Goal: Transaction & Acquisition: Purchase product/service

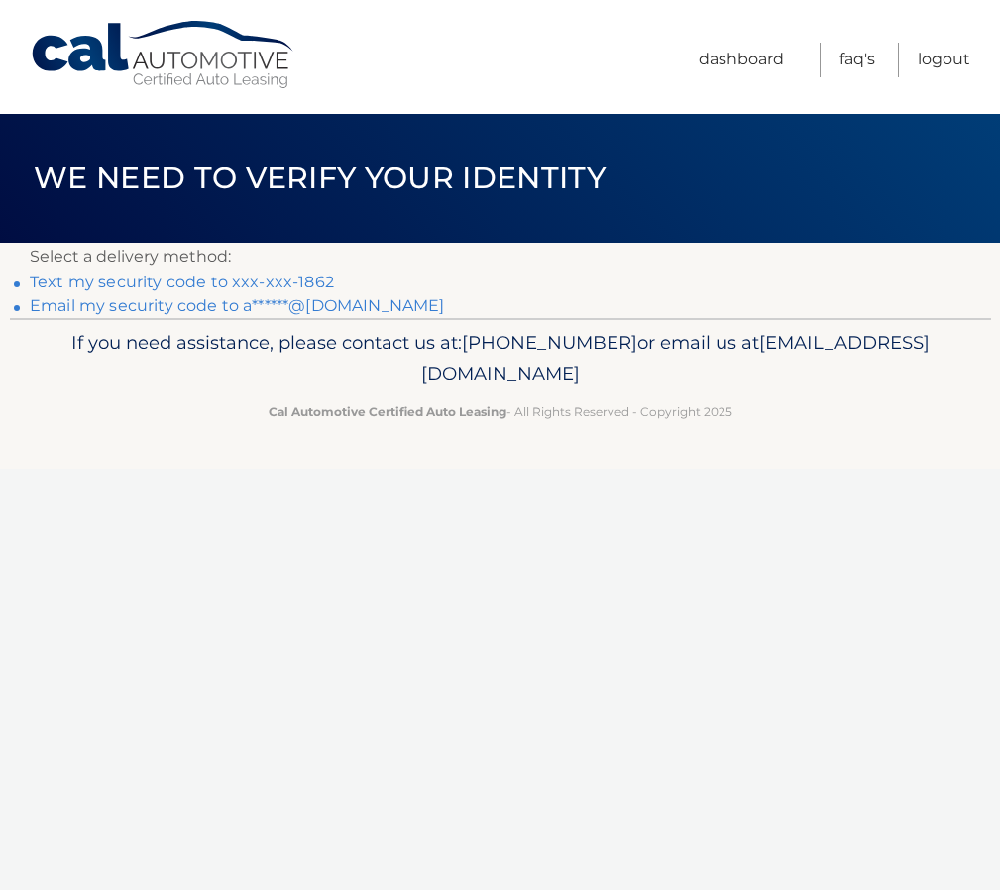
click at [247, 283] on link "Text my security code to xxx-xxx-1862" at bounding box center [182, 282] width 304 height 19
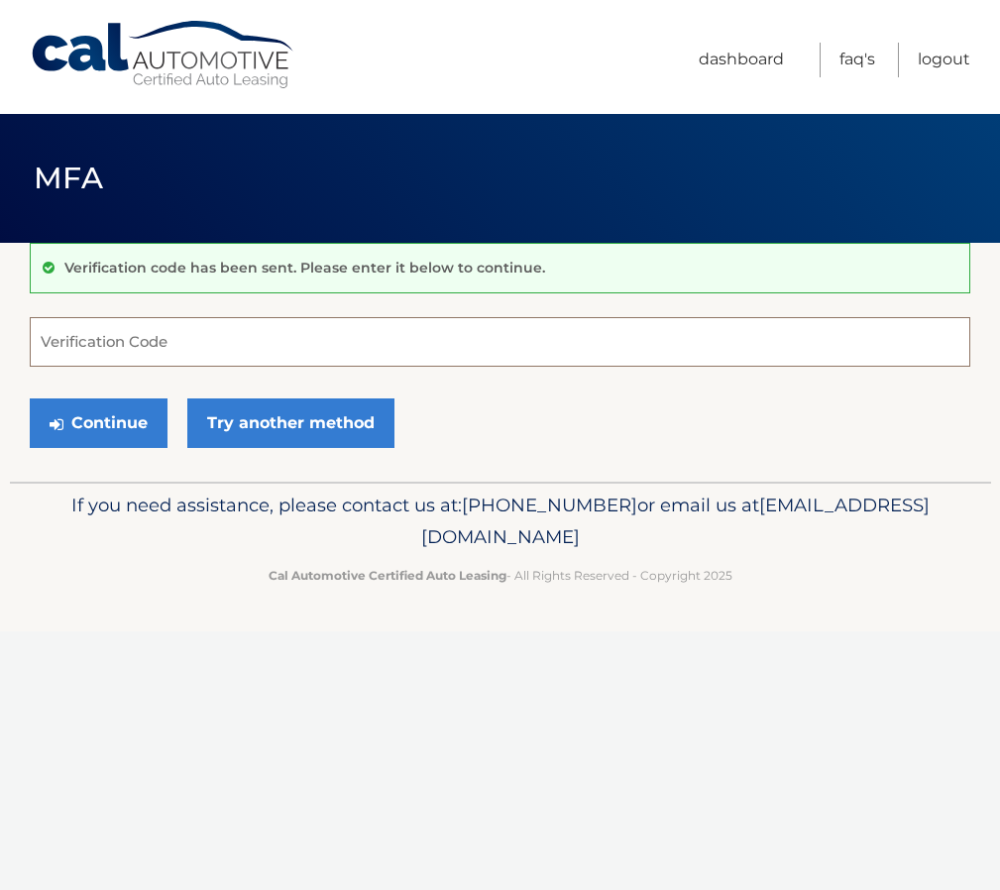
click at [141, 335] on input "Verification Code" at bounding box center [500, 342] width 941 height 50
paste input "238932"
type input "238932"
click at [117, 423] on button "Continue" at bounding box center [99, 423] width 138 height 50
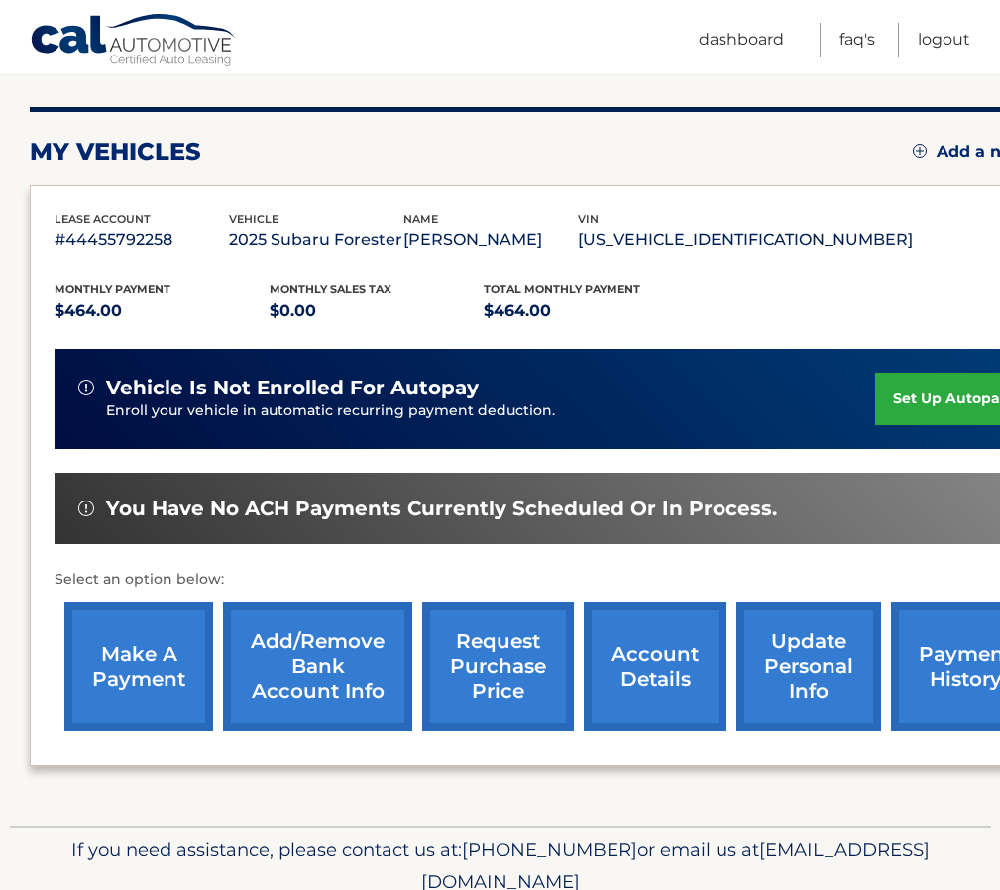
scroll to position [310, 0]
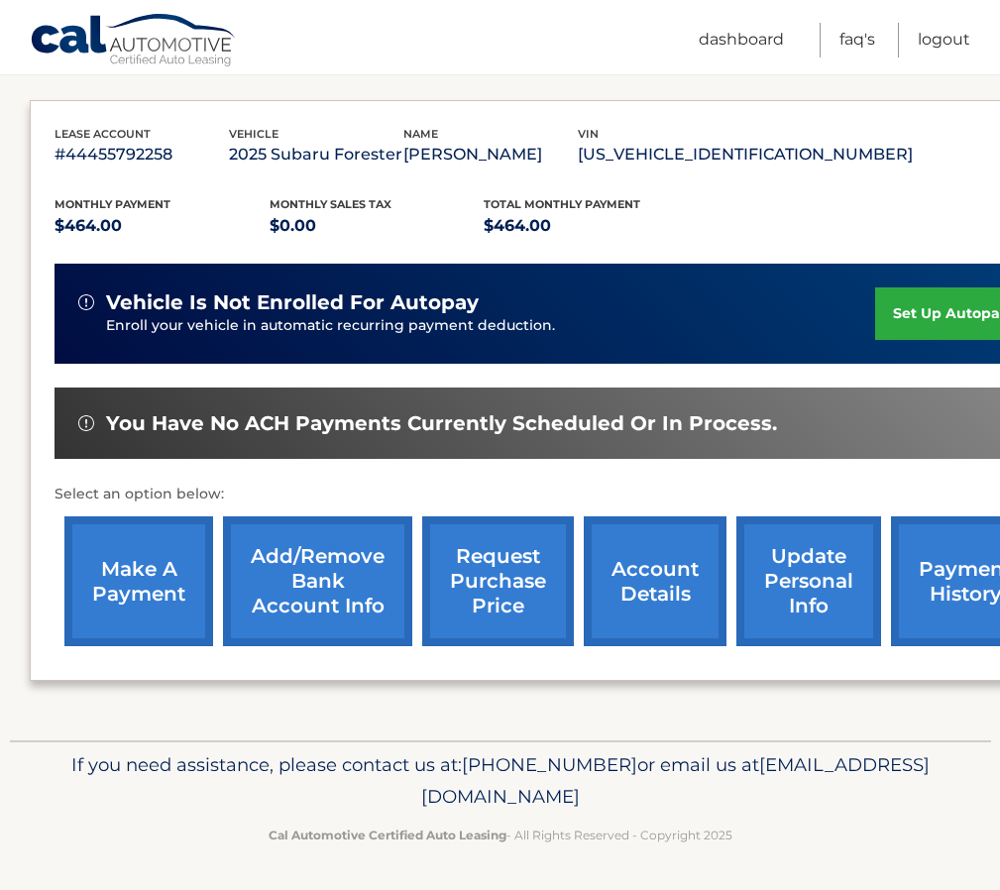
click at [157, 574] on link "make a payment" at bounding box center [138, 581] width 149 height 130
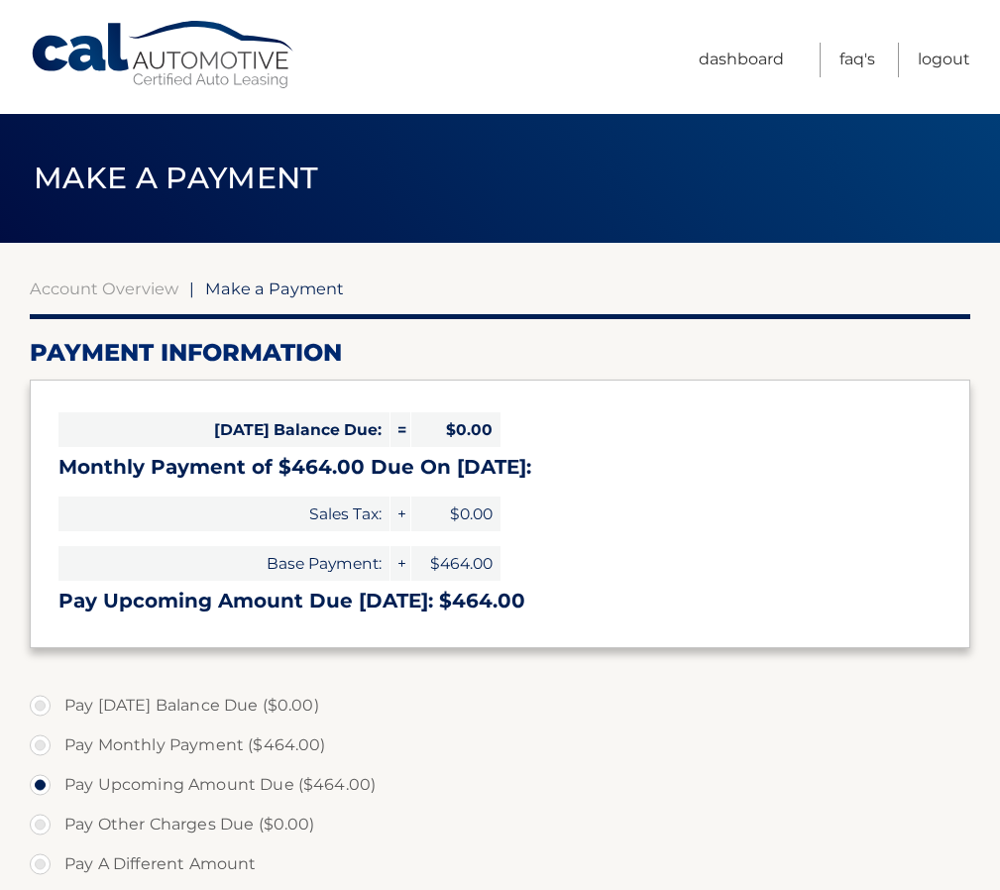
select select "M2M2Njc0MWItYmU5Ny00ZjA0LThlNGMtNzhjMjI2YzRmMjYz"
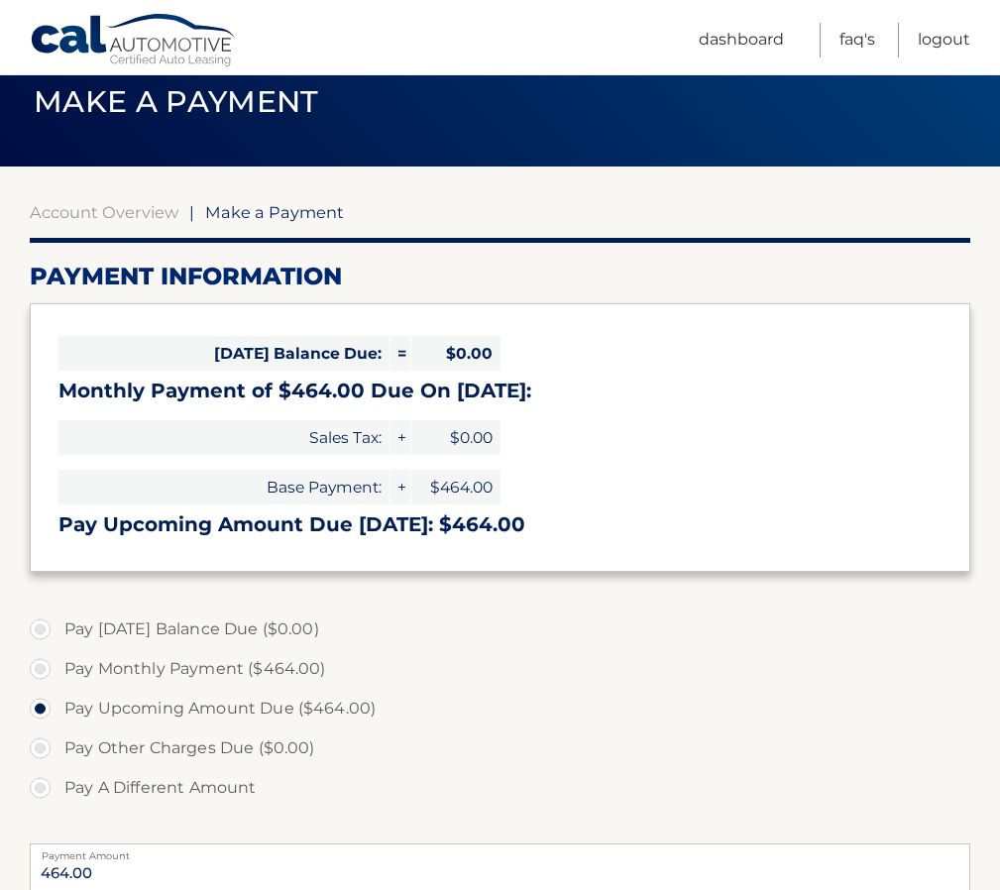
scroll to position [85, 0]
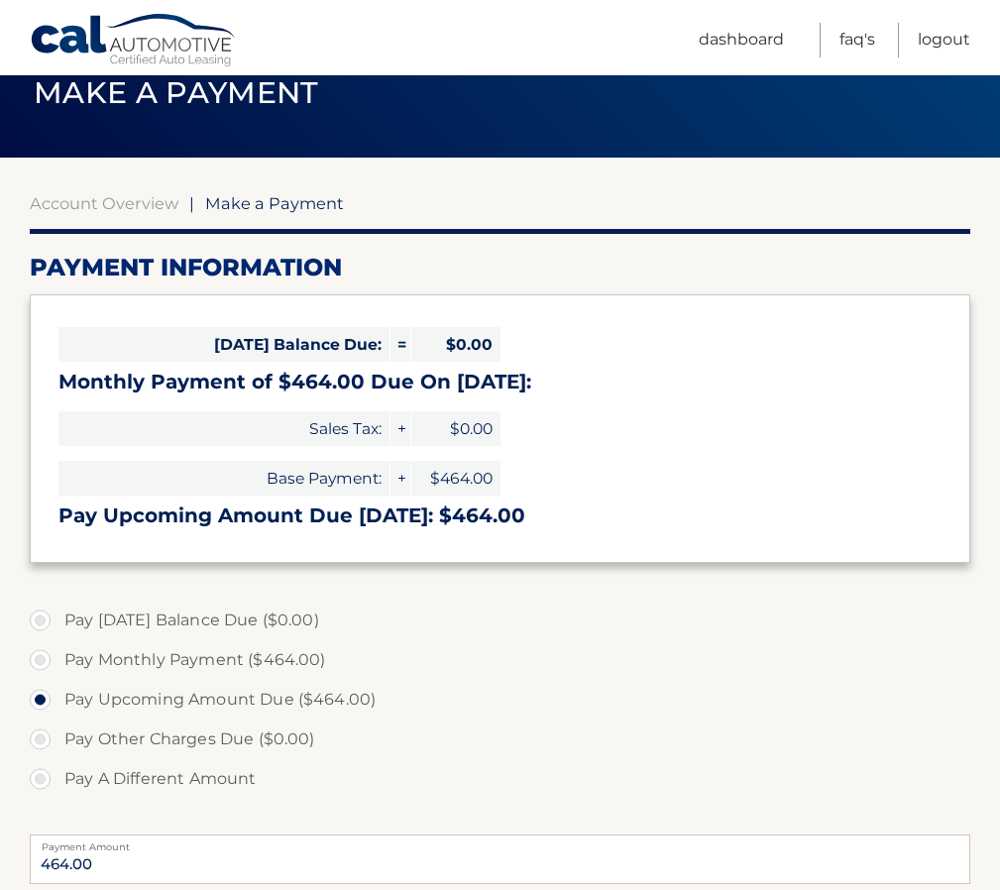
click at [50, 660] on label "Pay Monthly Payment ($464.00)" at bounding box center [500, 660] width 941 height 40
click at [50, 660] on input "Pay Monthly Payment ($464.00)" at bounding box center [48, 656] width 20 height 32
radio input "true"
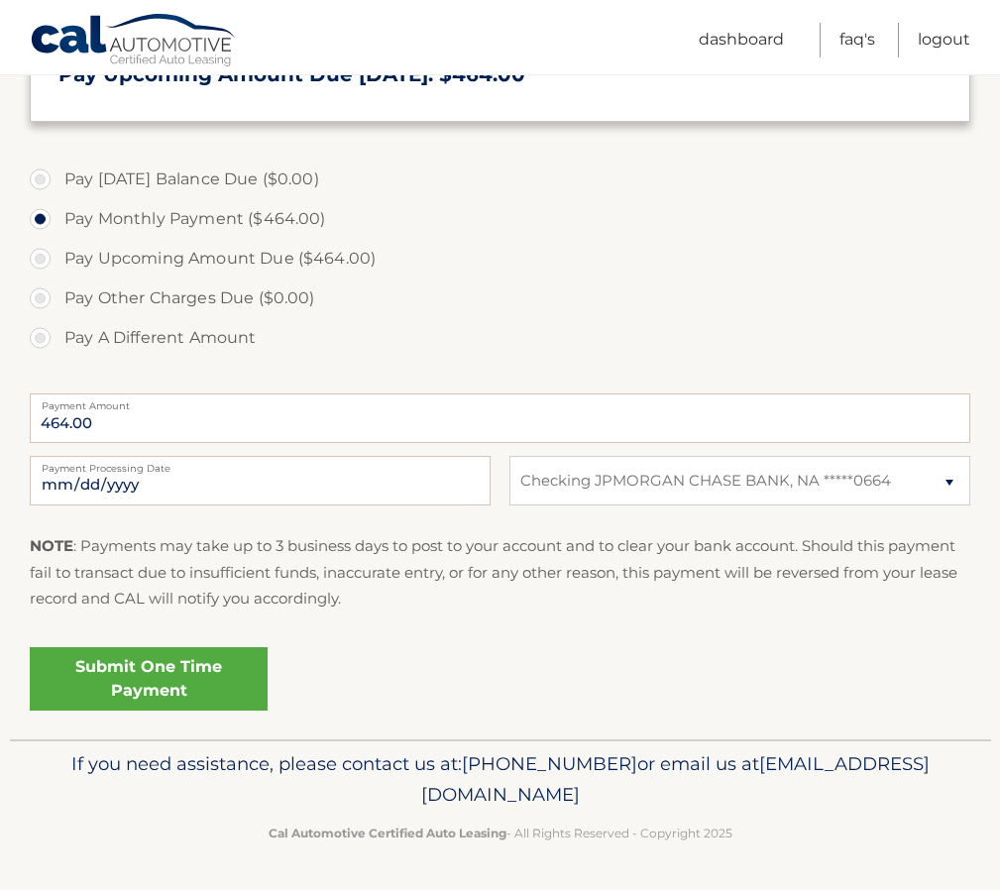
click at [174, 679] on link "Submit One Time Payment" at bounding box center [149, 678] width 238 height 63
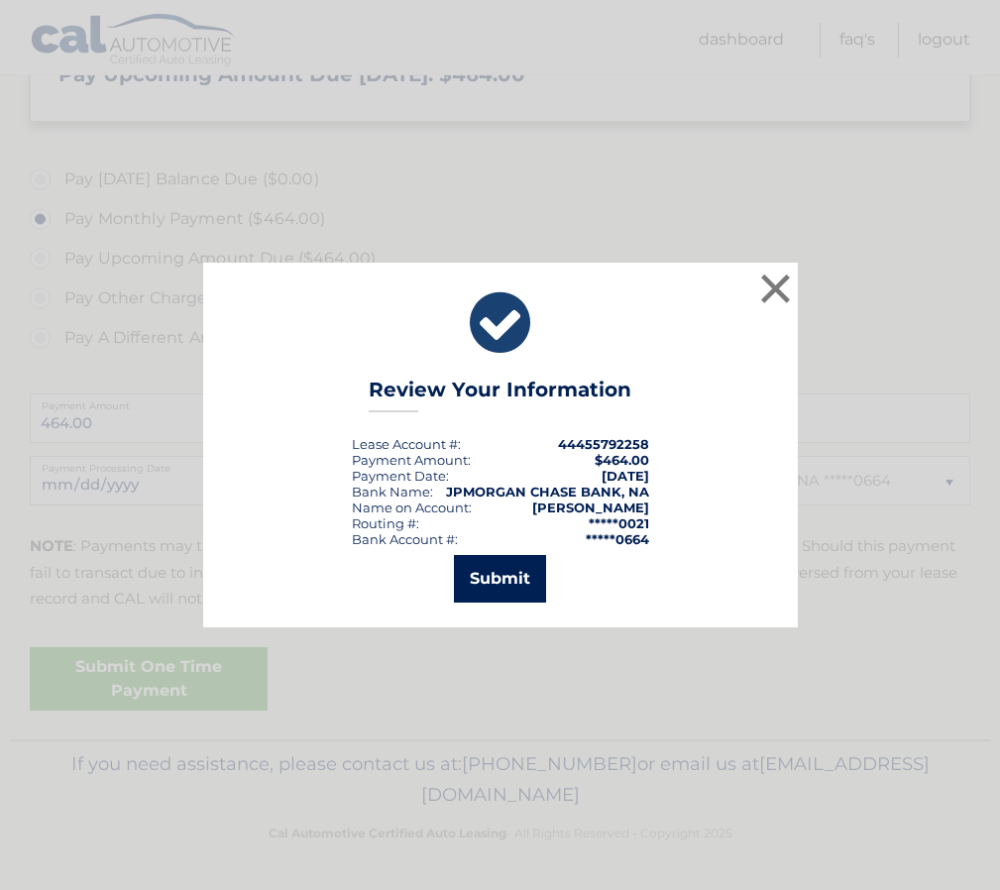
click at [512, 581] on button "Submit" at bounding box center [500, 579] width 92 height 48
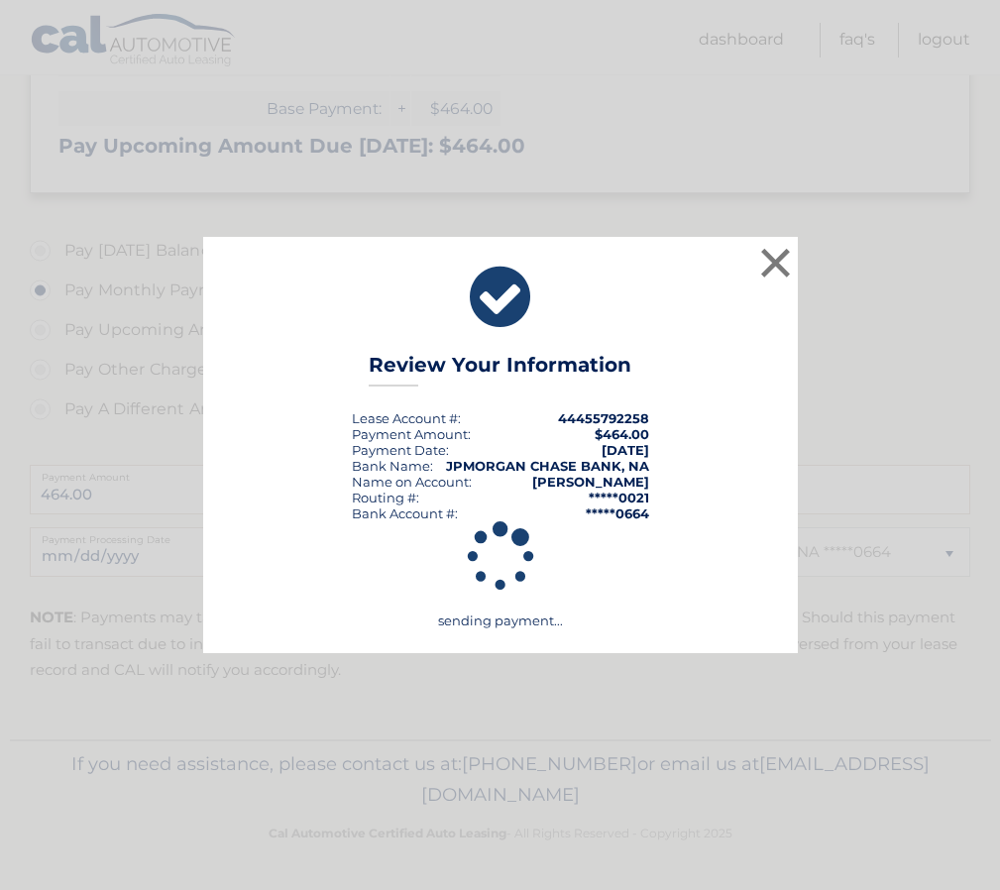
scroll to position [455, 0]
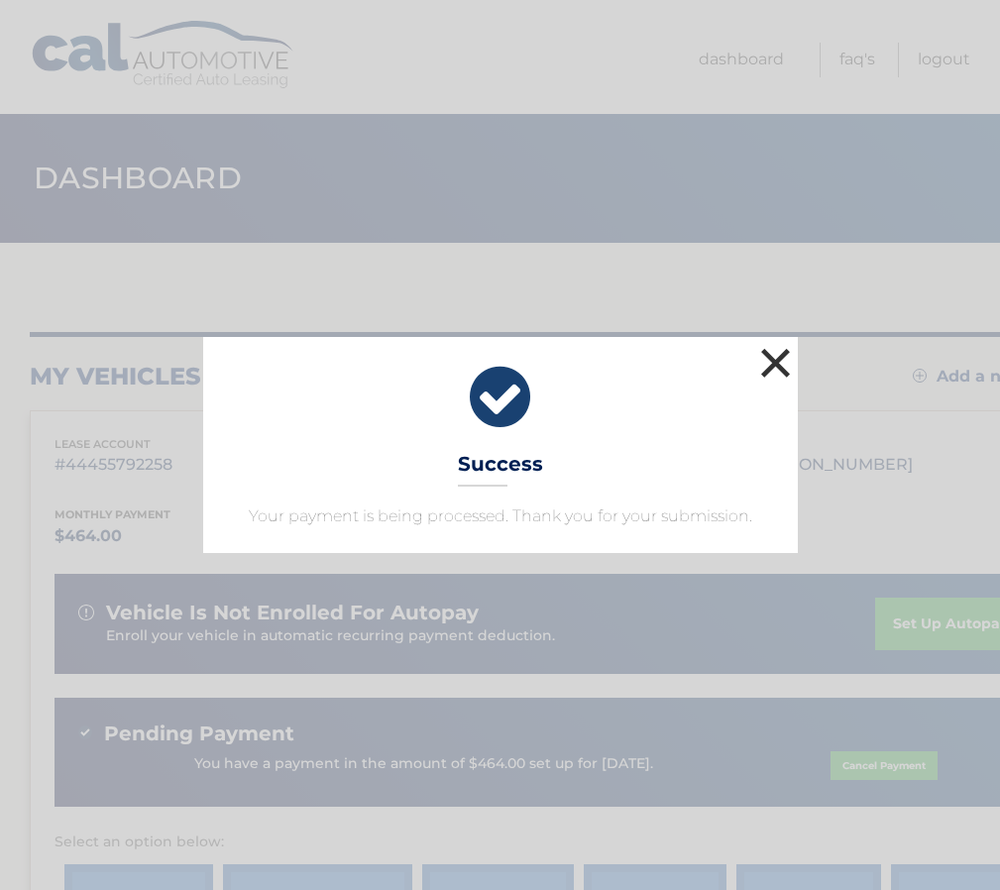
click at [767, 362] on button "×" at bounding box center [776, 363] width 40 height 40
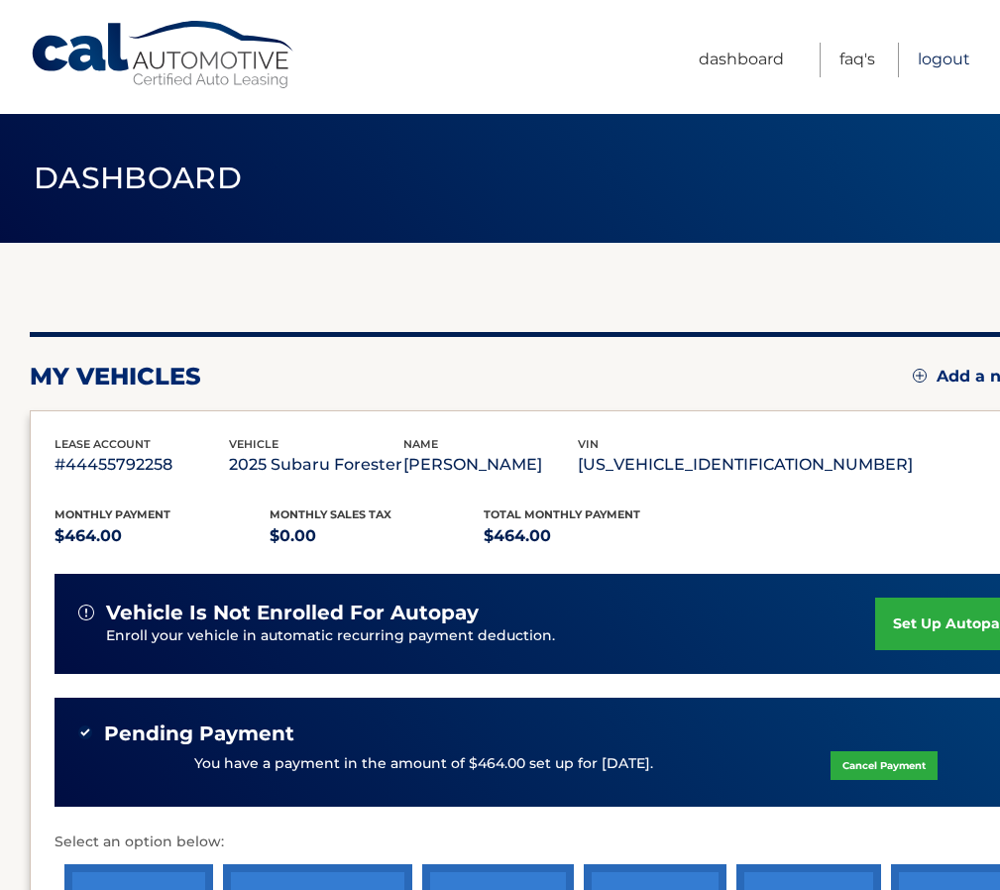
click at [953, 63] on link "Logout" at bounding box center [944, 60] width 53 height 35
